Goal: Find specific page/section: Find specific page/section

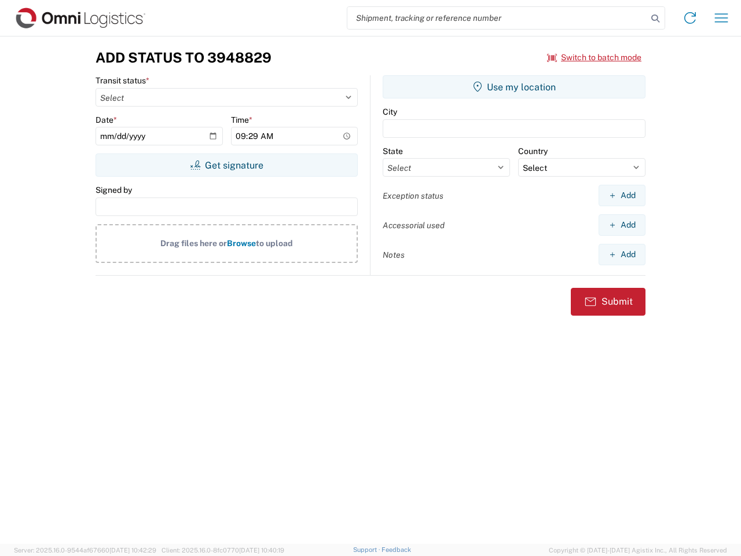
click at [498, 18] on input "search" at bounding box center [498, 18] width 300 height 22
click at [656, 19] on icon at bounding box center [656, 18] width 16 height 16
click at [690, 18] on icon at bounding box center [690, 18] width 19 height 19
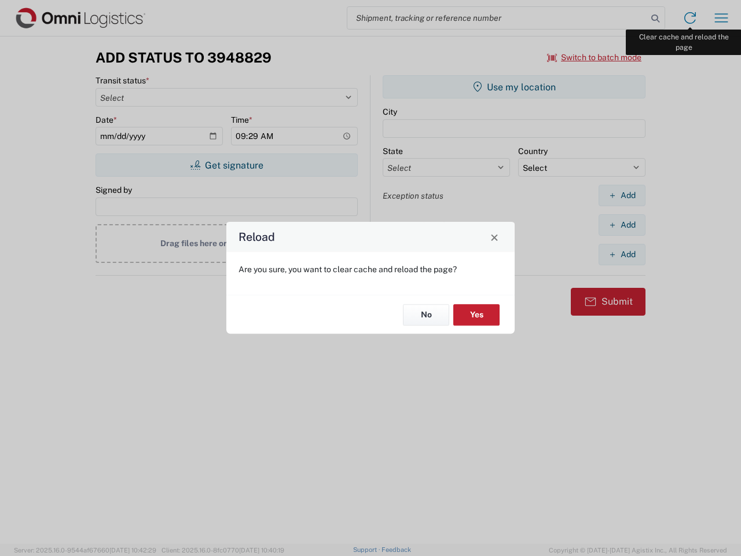
click at [722, 18] on div "Reload Are you sure, you want to clear cache and reload the page? No Yes" at bounding box center [370, 278] width 741 height 556
click at [595, 57] on div "Reload Are you sure, you want to clear cache and reload the page? No Yes" at bounding box center [370, 278] width 741 height 556
click at [226, 165] on div "Reload Are you sure, you want to clear cache and reload the page? No Yes" at bounding box center [370, 278] width 741 height 556
click at [514, 87] on div "Reload Are you sure, you want to clear cache and reload the page? No Yes" at bounding box center [370, 278] width 741 height 556
click at [622, 195] on div "Reload Are you sure, you want to clear cache and reload the page? No Yes" at bounding box center [370, 278] width 741 height 556
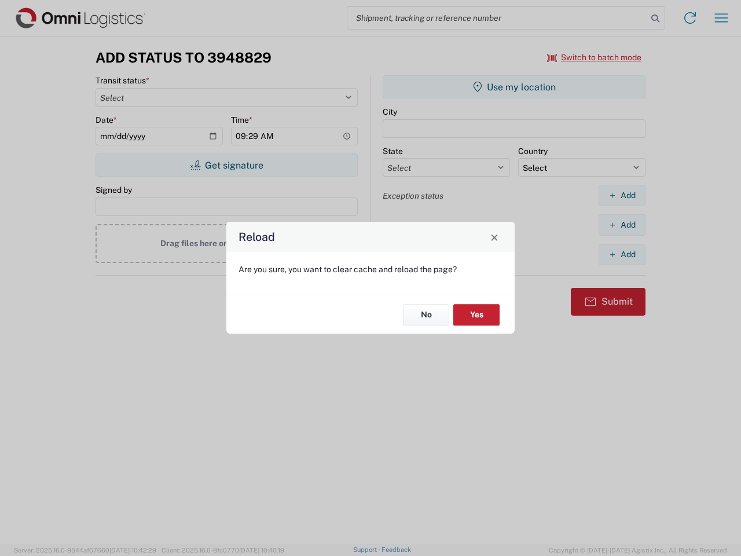
click at [622, 225] on div "Reload Are you sure, you want to clear cache and reload the page? No Yes" at bounding box center [370, 278] width 741 height 556
click at [622, 254] on div "Reload Are you sure, you want to clear cache and reload the page? No Yes" at bounding box center [370, 278] width 741 height 556
